Goal: Use online tool/utility: Use online tool/utility

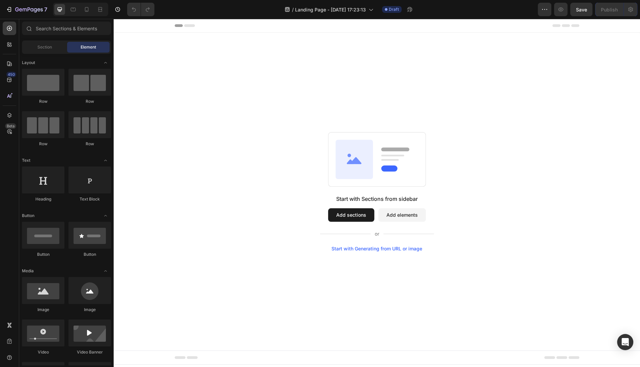
click at [374, 248] on div "Start with Generating from URL or image" at bounding box center [376, 248] width 91 height 5
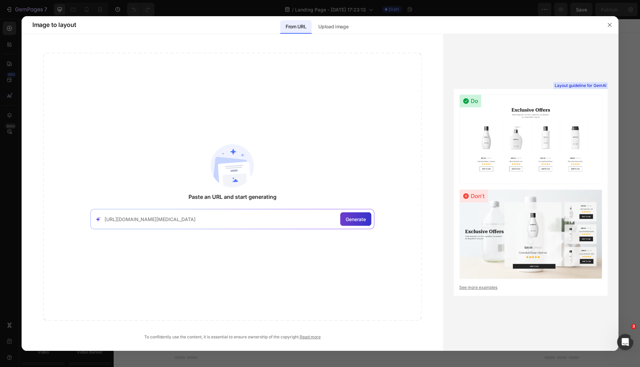
type input "[URL][DOMAIN_NAME][MEDICAL_DATA]"
click at [354, 225] on div "Generate" at bounding box center [355, 218] width 31 height 13
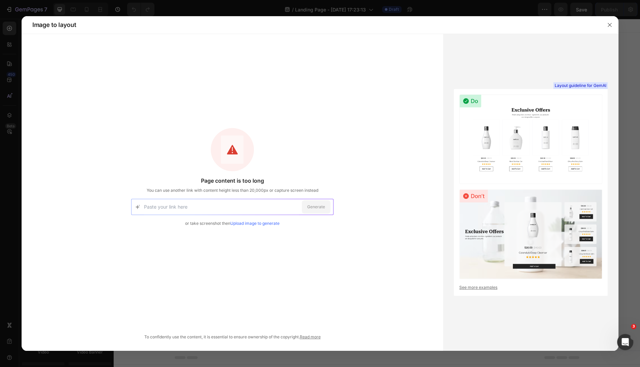
click at [243, 209] on input at bounding box center [221, 207] width 155 height 16
paste input "[URL][DOMAIN_NAME][MEDICAL_DATA]"
type input "[URL][DOMAIN_NAME][MEDICAL_DATA]"
click at [329, 208] on div "Generate" at bounding box center [316, 206] width 29 height 13
paste input "[URL][DOMAIN_NAME]"
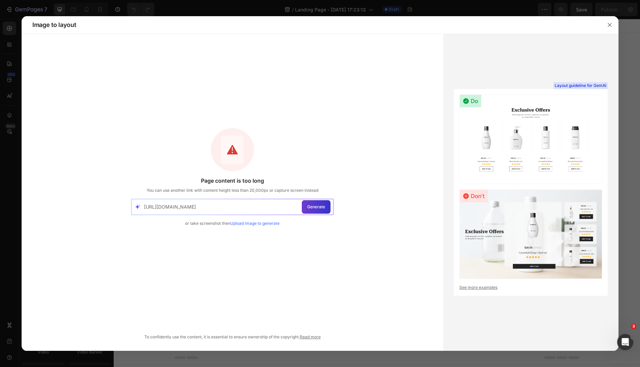
type input "[URL][DOMAIN_NAME]"
click at [307, 204] on span "Generate" at bounding box center [316, 207] width 18 height 6
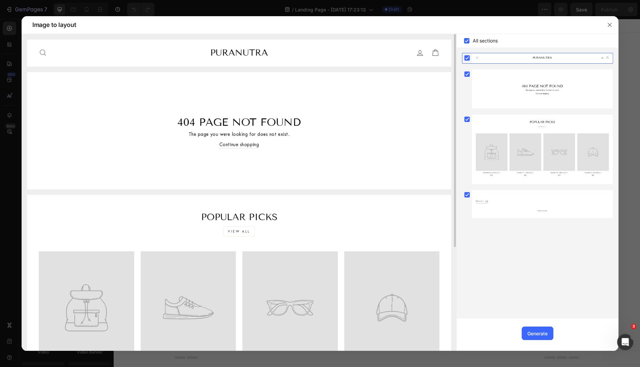
click at [243, 57] on img at bounding box center [239, 52] width 424 height 27
click at [45, 57] on img at bounding box center [239, 52] width 424 height 27
click at [610, 25] on icon "button" at bounding box center [609, 24] width 5 height 5
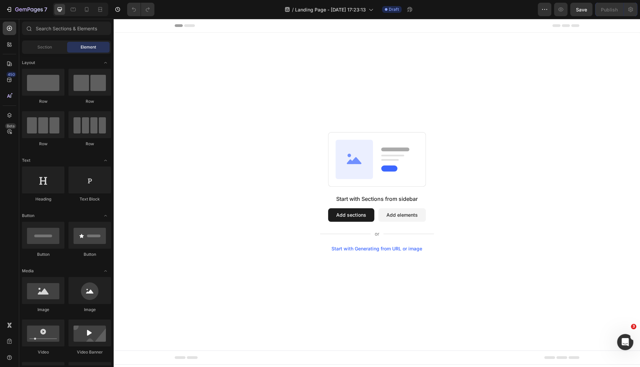
click at [390, 247] on div "Start with Generating from URL or image" at bounding box center [376, 248] width 91 height 5
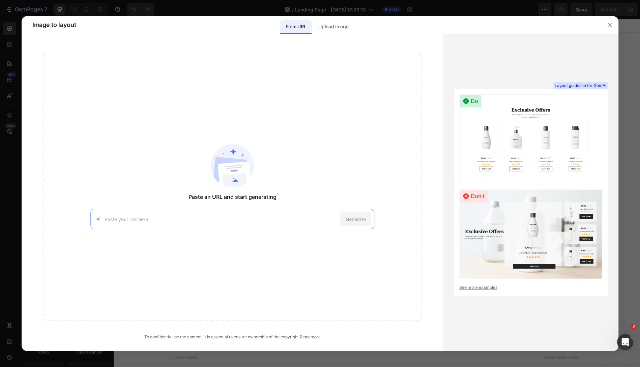
click at [276, 213] on div "Generate" at bounding box center [232, 219] width 284 height 20
click at [233, 224] on div "Generate" at bounding box center [232, 219] width 284 height 20
click at [205, 223] on div "Generate" at bounding box center [232, 219] width 284 height 20
click at [172, 220] on input at bounding box center [221, 219] width 233 height 7
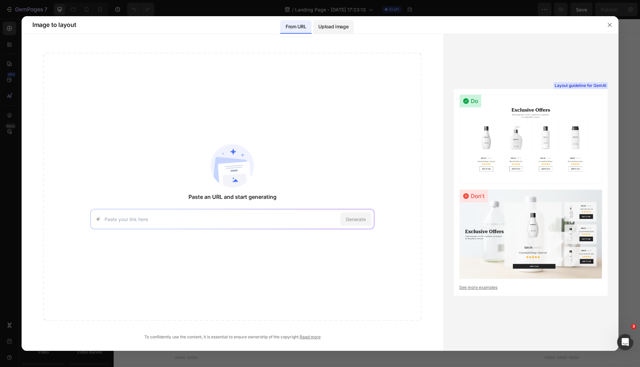
click at [326, 33] on div "Upload image" at bounding box center [333, 26] width 41 height 13
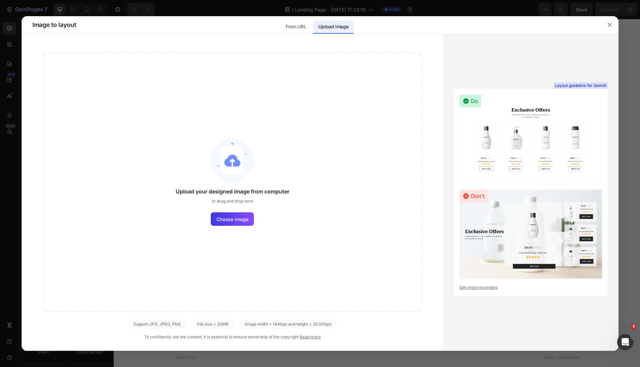
click at [244, 178] on img at bounding box center [232, 160] width 43 height 43
click at [241, 221] on span "Choose image" at bounding box center [232, 219] width 32 height 7
click at [0, 0] on input "Choose image" at bounding box center [0, 0] width 0 height 0
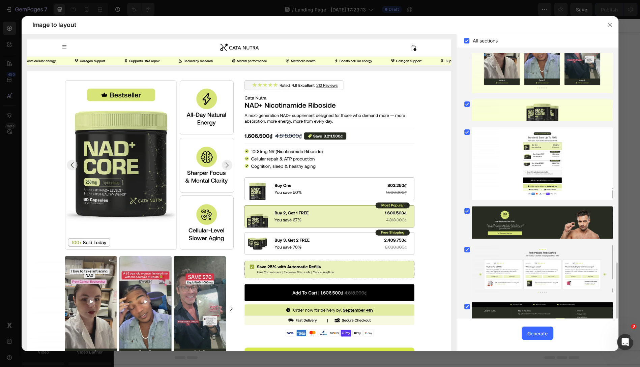
scroll to position [624, 0]
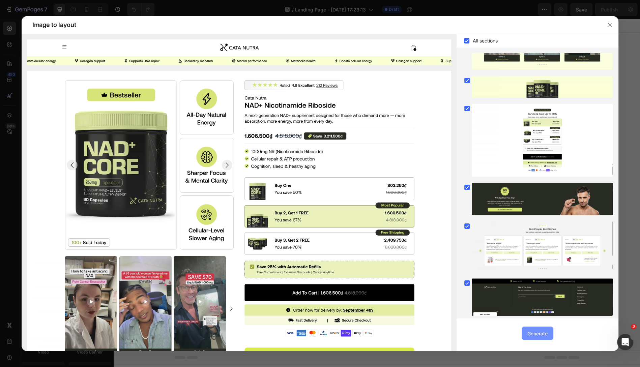
click at [536, 337] on button "Generate" at bounding box center [538, 333] width 32 height 13
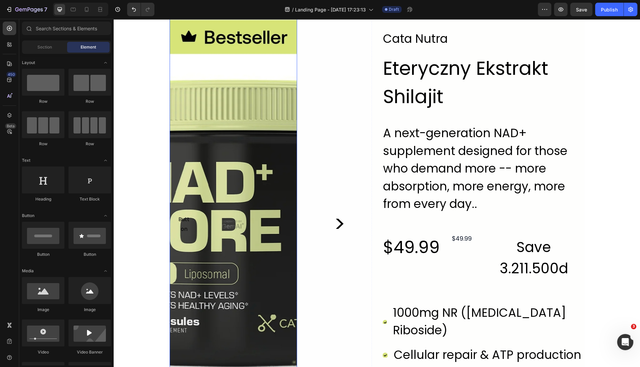
scroll to position [0, 0]
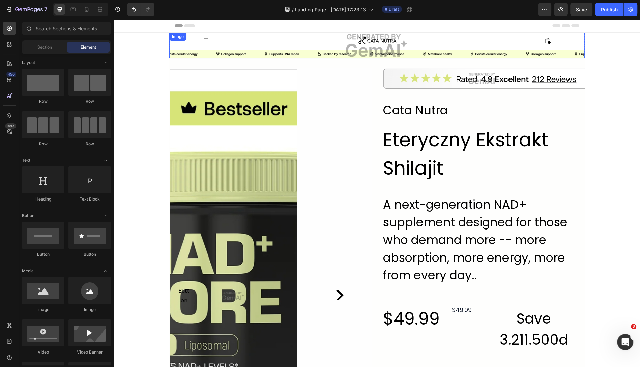
click at [252, 53] on img at bounding box center [376, 46] width 415 height 26
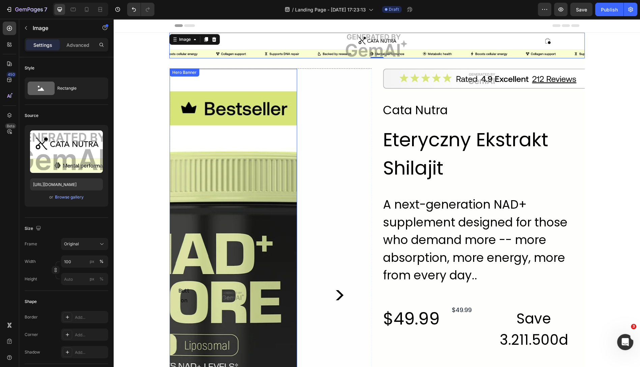
click at [251, 250] on div "Overlay" at bounding box center [234, 295] width 128 height 455
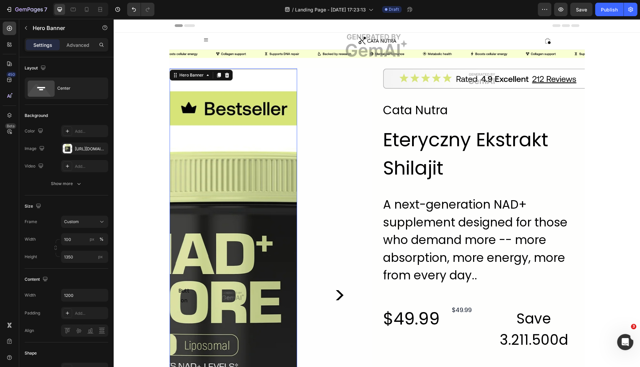
click at [237, 313] on div "Overlay" at bounding box center [234, 295] width 128 height 455
click at [17, 10] on icon "button" at bounding box center [17, 9] width 4 height 4
